Goal: Task Accomplishment & Management: Use online tool/utility

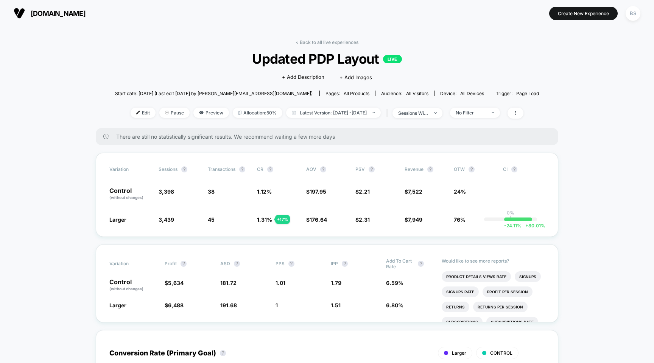
click at [311, 45] on div "< Back to all live experiences Updated PDP Layout LIVE Click to edit experience…" at bounding box center [327, 83] width 424 height 89
click at [311, 43] on link "< Back to all live experiences" at bounding box center [327, 42] width 63 height 6
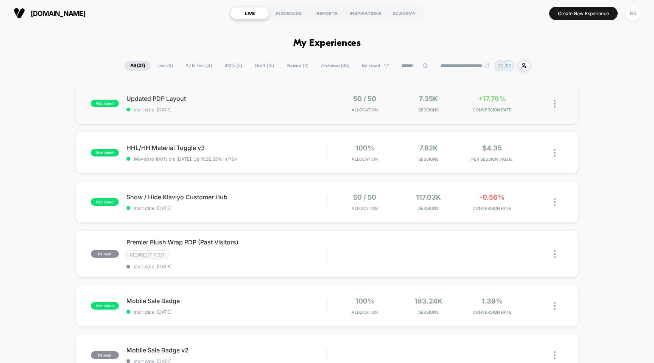
click at [308, 114] on div "published Updated PDP Layout start date: [DATE] 50 / 50 Allocation 7.35k Sessio…" at bounding box center [327, 103] width 504 height 42
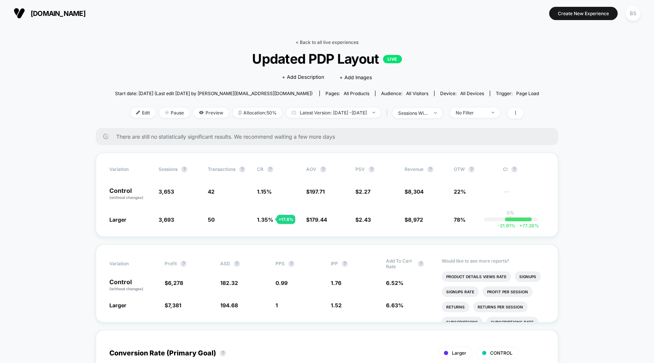
click at [314, 44] on link "< Back to all live experiences" at bounding box center [327, 42] width 63 height 6
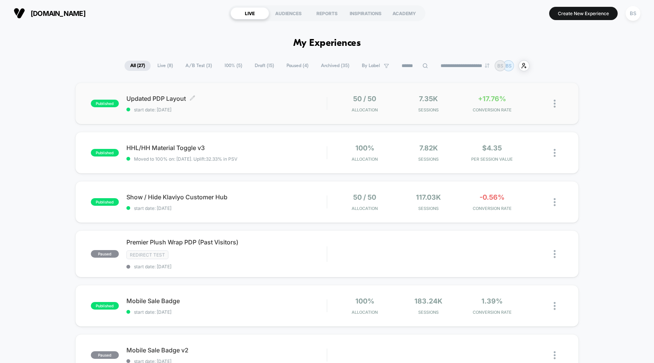
click at [305, 108] on span "start date: [DATE]" at bounding box center [226, 110] width 201 height 6
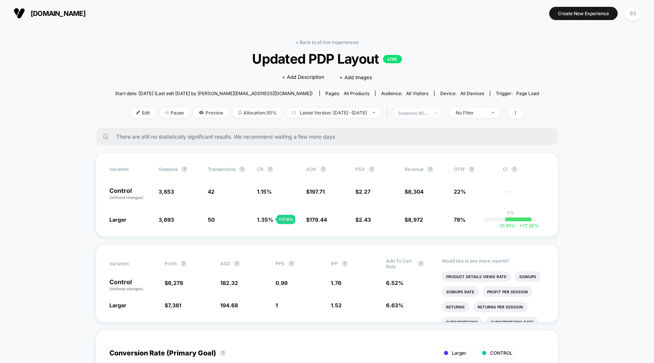
click at [428, 113] on div "sessions with impression" at bounding box center [413, 113] width 30 height 6
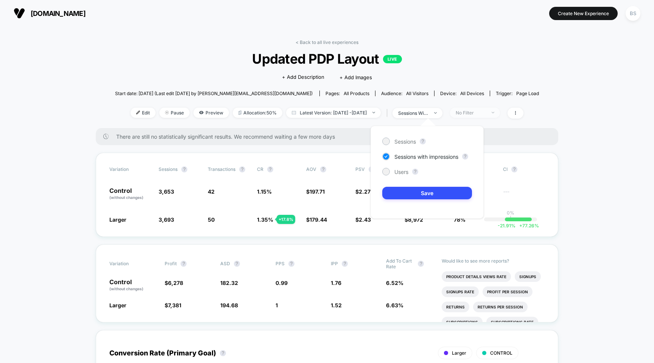
click at [485, 111] on div "No Filter" at bounding box center [471, 113] width 30 height 6
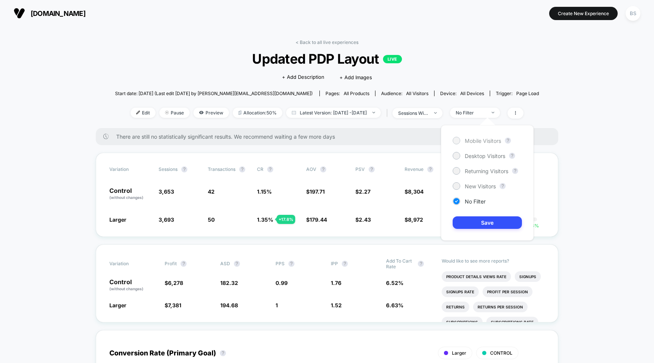
click at [481, 137] on span "Mobile Visitors" at bounding box center [483, 140] width 36 height 6
click at [484, 216] on div "Mobile Visitors ? Desktop Visitors ? Returning Visitors ? New Visitors ? No Fil…" at bounding box center [487, 182] width 93 height 115
click at [484, 221] on button "Save" at bounding box center [487, 222] width 69 height 12
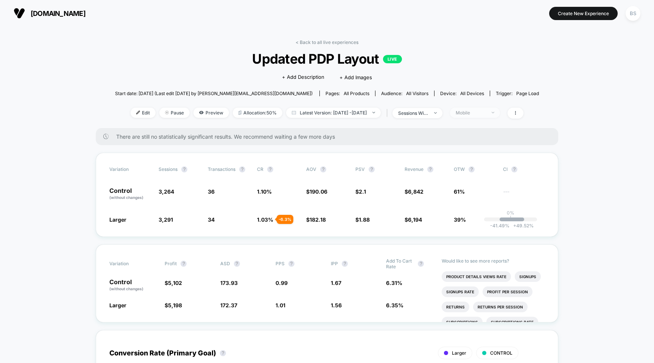
click at [486, 113] on div "Mobile" at bounding box center [471, 113] width 30 height 6
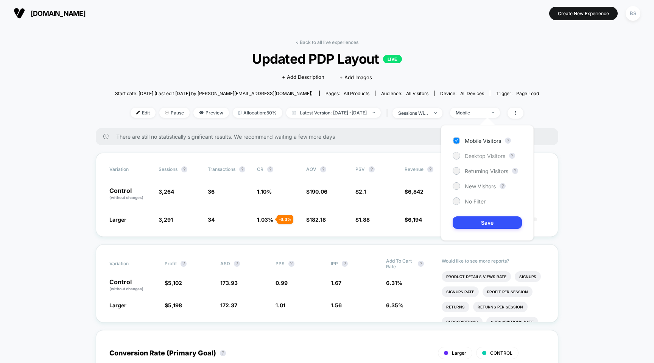
click at [478, 158] on span "Desktop Visitors" at bounding box center [485, 155] width 40 height 6
click at [478, 226] on button "Save" at bounding box center [487, 222] width 69 height 12
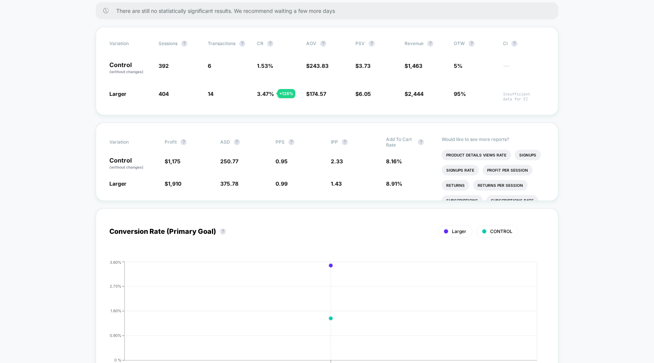
scroll to position [131, 0]
